Goal: Check status: Check status

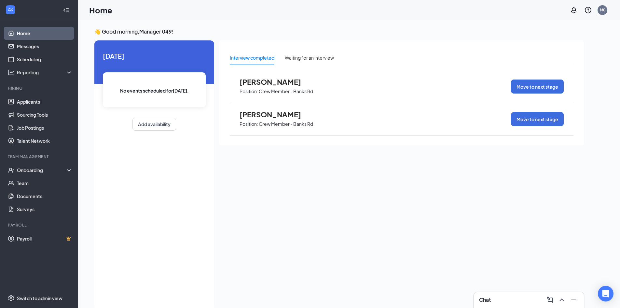
click at [259, 83] on span "[PERSON_NAME]" at bounding box center [276, 81] width 72 height 8
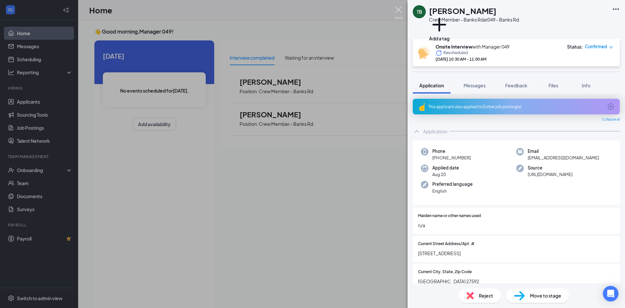
drag, startPoint x: 400, startPoint y: 8, endPoint x: 167, endPoint y: 131, distance: 263.7
click at [400, 8] on img at bounding box center [399, 13] width 8 height 13
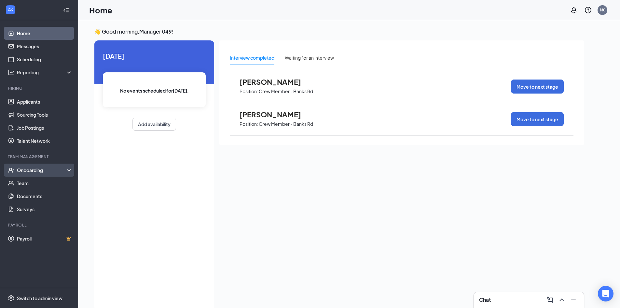
click at [30, 170] on div "Onboarding" at bounding box center [42, 170] width 50 height 7
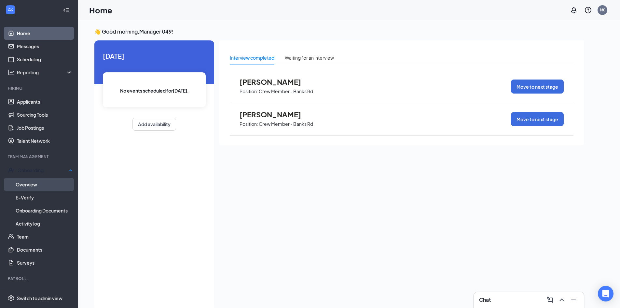
click at [32, 183] on link "Overview" at bounding box center [44, 184] width 57 height 13
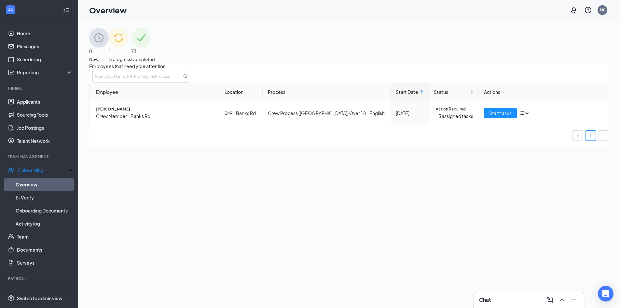
click at [155, 56] on span "Completed" at bounding box center [143, 59] width 24 height 7
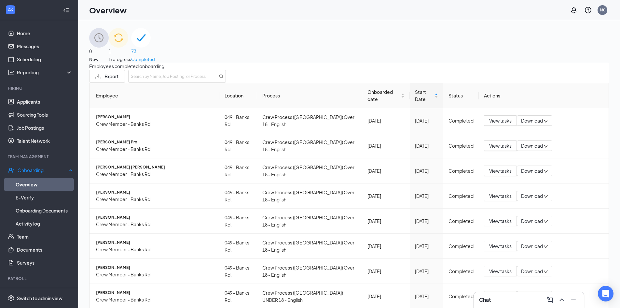
click at [35, 182] on link "Overview" at bounding box center [44, 184] width 57 height 13
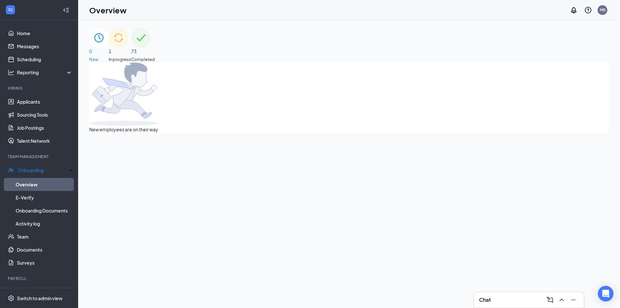
click at [131, 56] on span "In progress" at bounding box center [120, 59] width 22 height 7
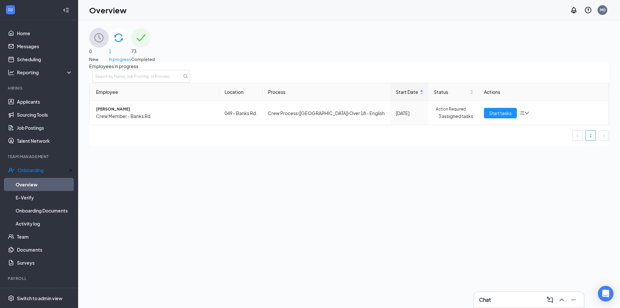
click at [430, 146] on div "Employees in progress Employee Location Process Start Date Status Actions [PERS…" at bounding box center [349, 104] width 520 height 83
click at [124, 119] on span "Crew Member - Banks Rd" at bounding box center [155, 115] width 118 height 7
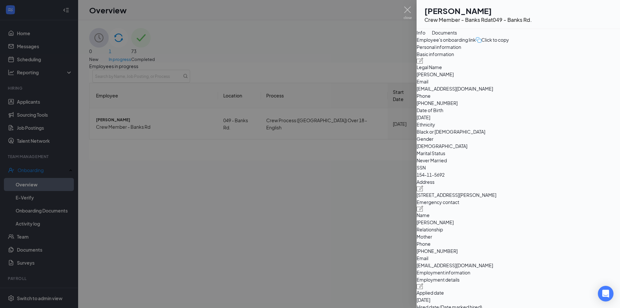
click at [509, 43] on div "Click to copy" at bounding box center [492, 39] width 33 height 7
